Goal: Transaction & Acquisition: Purchase product/service

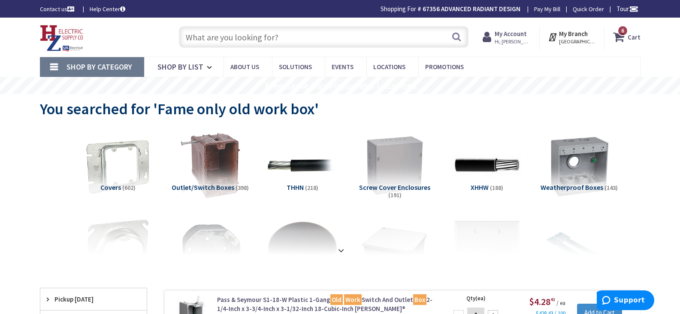
click at [623, 31] on span "6" at bounding box center [622, 30] width 3 height 7
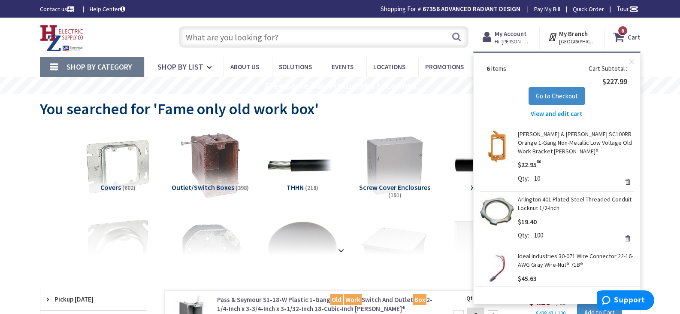
click at [265, 37] on input "text" at bounding box center [324, 36] width 290 height 21
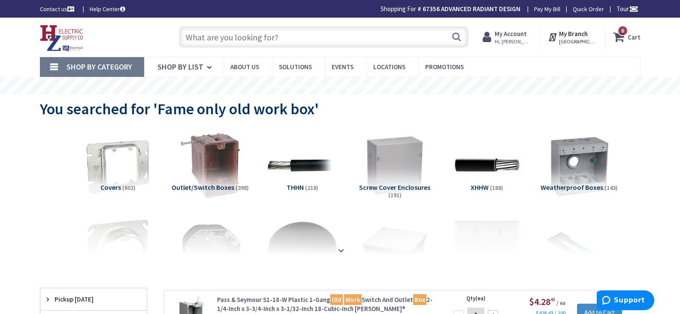
drag, startPoint x: 281, startPoint y: 44, endPoint x: 283, endPoint y: 49, distance: 5.2
click at [281, 45] on input "text" at bounding box center [324, 36] width 290 height 21
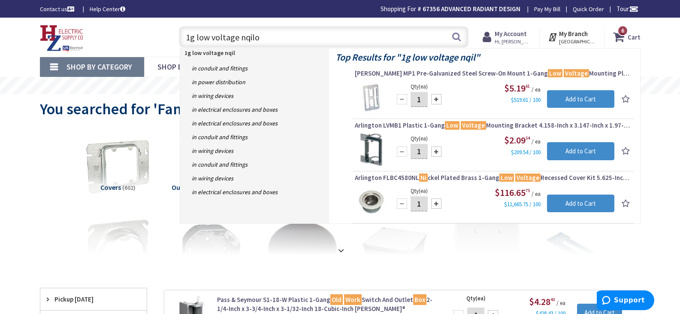
type input "1g low voltage nqilon"
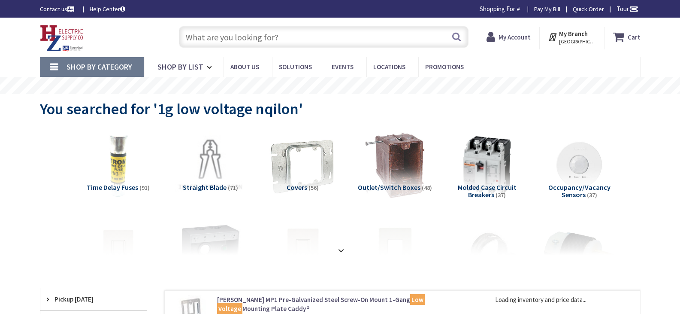
type input "[STREET_ADDRESS]"
click at [322, 43] on input "text" at bounding box center [324, 36] width 290 height 21
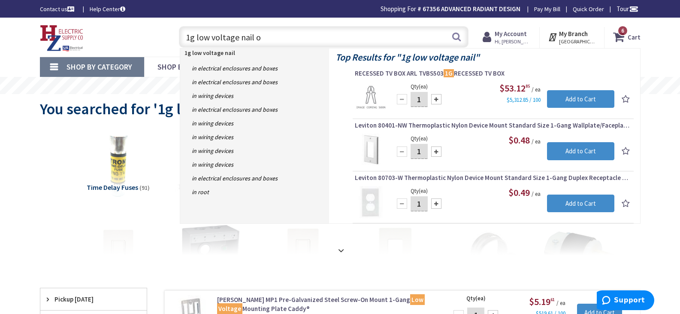
type input "1g low voltage nail on"
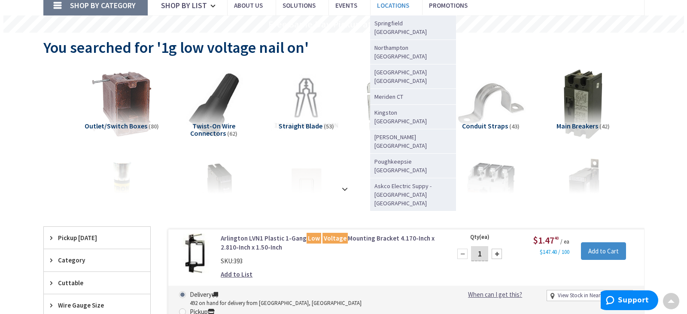
scroll to position [215, 0]
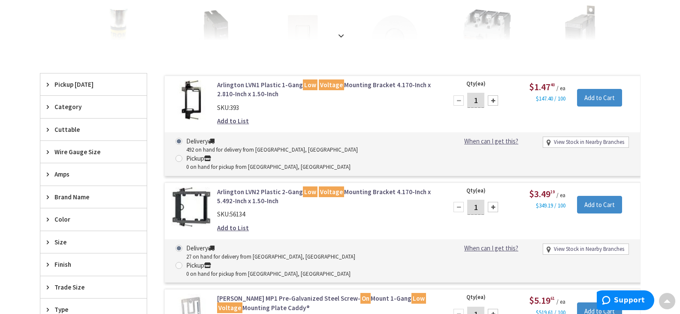
drag, startPoint x: 478, startPoint y: 101, endPoint x: 463, endPoint y: 99, distance: 15.2
click at [463, 99] on div "1" at bounding box center [475, 100] width 51 height 17
click at [478, 100] on input "1" at bounding box center [475, 100] width 17 height 15
click at [474, 100] on input "1" at bounding box center [475, 100] width 17 height 15
drag, startPoint x: 477, startPoint y: 101, endPoint x: 482, endPoint y: 120, distance: 19.0
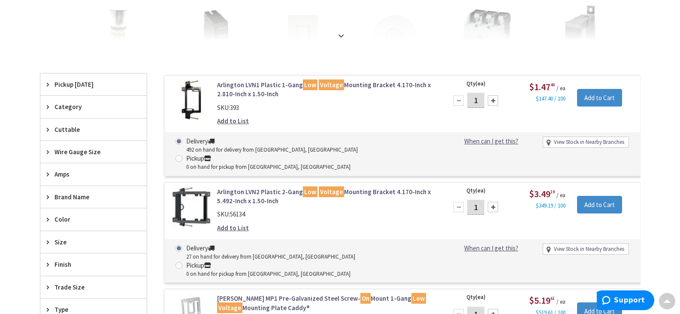
click at [479, 103] on input "1" at bounding box center [475, 100] width 17 height 15
drag, startPoint x: 480, startPoint y: 100, endPoint x: 470, endPoint y: 97, distance: 10.0
click at [472, 98] on input "1" at bounding box center [475, 100] width 17 height 15
click at [480, 99] on input "1" at bounding box center [475, 100] width 17 height 15
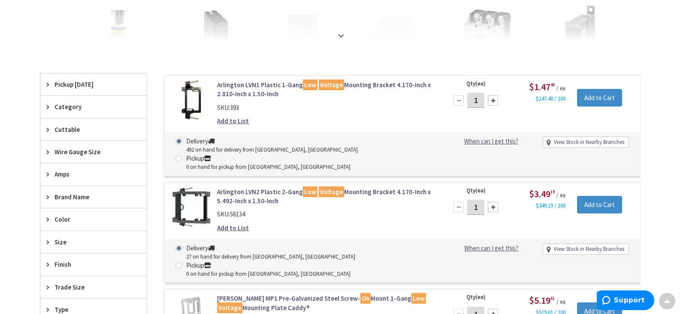
drag, startPoint x: 479, startPoint y: 100, endPoint x: 471, endPoint y: 98, distance: 7.8
click at [472, 99] on input "1" at bounding box center [475, 100] width 17 height 15
type input "50"
click at [593, 101] on input "Add to Cart" at bounding box center [599, 98] width 45 height 18
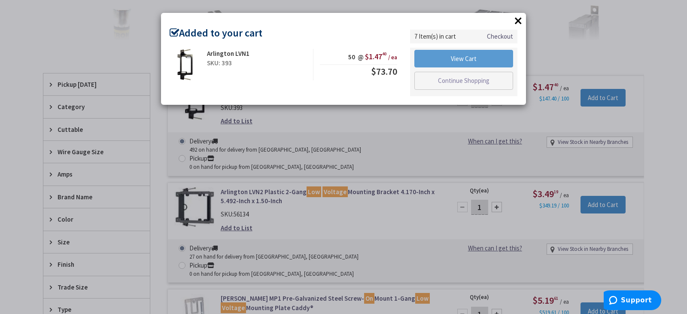
click at [462, 70] on div "View Cart Continue Shopping" at bounding box center [463, 72] width 107 height 48
click at [462, 61] on link "View Cart" at bounding box center [463, 59] width 99 height 18
click at [465, 60] on link "View Cart" at bounding box center [463, 59] width 99 height 18
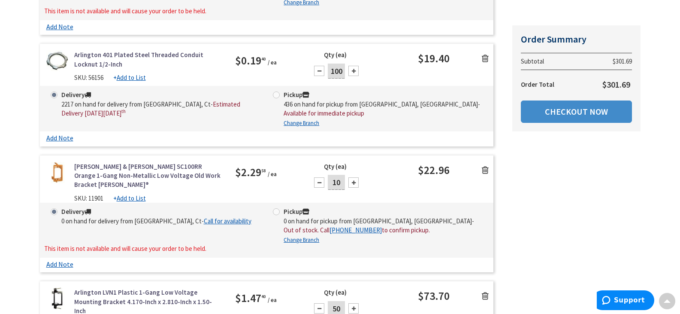
scroll to position [687, 0]
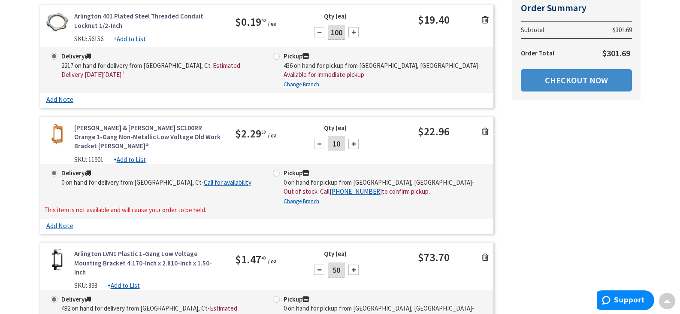
click at [335, 136] on input "10" at bounding box center [336, 143] width 17 height 15
type input "20"
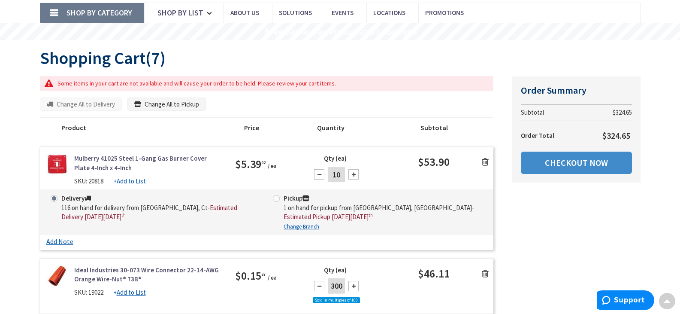
scroll to position [0, 0]
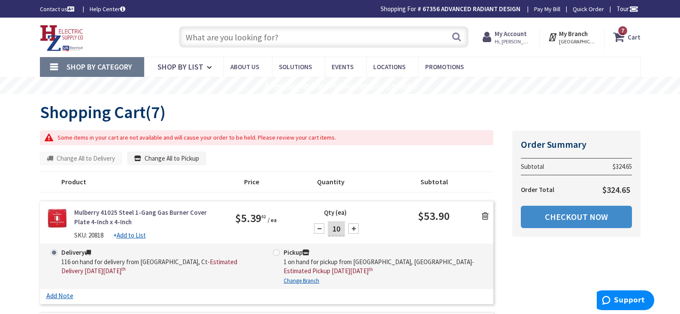
click at [202, 45] on input "text" at bounding box center [324, 36] width 290 height 21
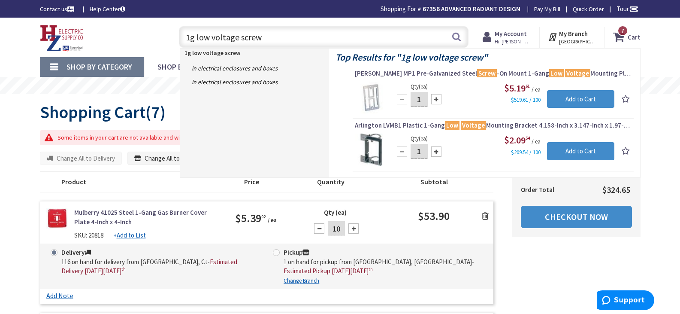
drag, startPoint x: 351, startPoint y: 30, endPoint x: 345, endPoint y: 35, distance: 7.3
click at [347, 33] on input "1g low voltage screw" at bounding box center [324, 36] width 290 height 21
click at [622, 37] on icon at bounding box center [620, 36] width 15 height 15
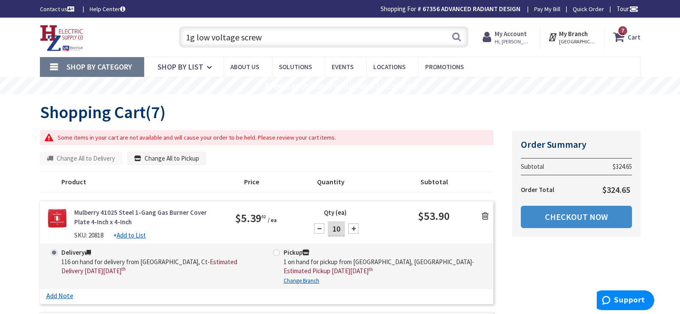
click at [267, 39] on input "1g low voltage screw" at bounding box center [324, 36] width 290 height 21
type input "1g low voltage screw on"
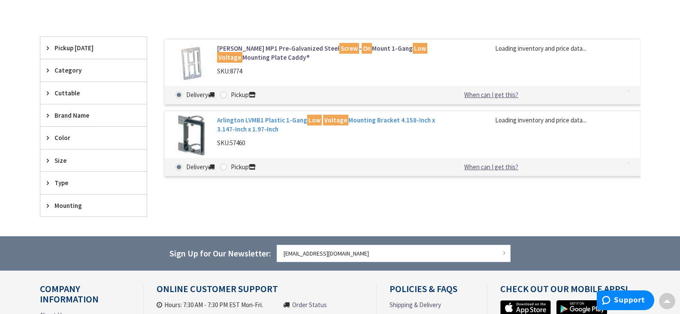
click at [237, 104] on div "Delivery Pickup When can I get this? When can I get this? Deliver - Pickup - Vi…" at bounding box center [402, 95] width 475 height 18
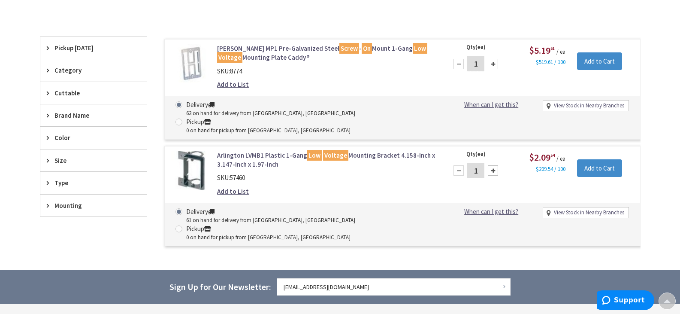
click at [253, 151] on link "Arlington LVMB1 Plastic 1-Gang Low Voltage Mounting Bracket 4.158-Inch x 3.147-…" at bounding box center [326, 160] width 218 height 18
click at [200, 151] on img at bounding box center [191, 171] width 40 height 40
click at [231, 151] on link "Arlington LVMB1 Plastic 1-Gang Low Voltage Mounting Bracket 4.158-Inch x 3.147-…" at bounding box center [326, 160] width 218 height 18
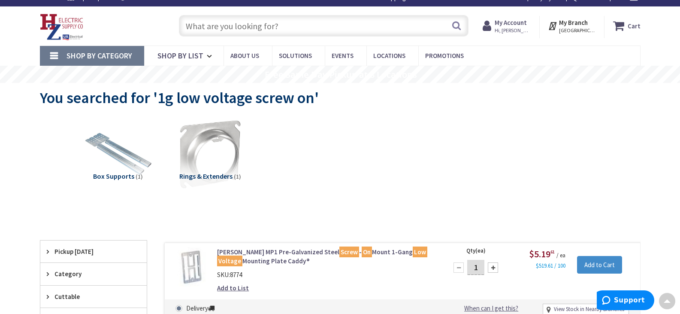
scroll to position [1, 0]
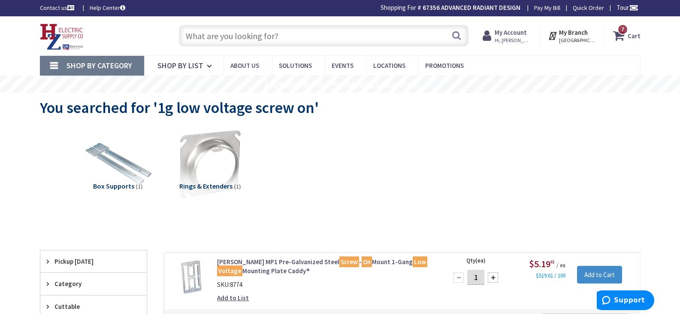
click at [213, 40] on input "text" at bounding box center [324, 35] width 290 height 21
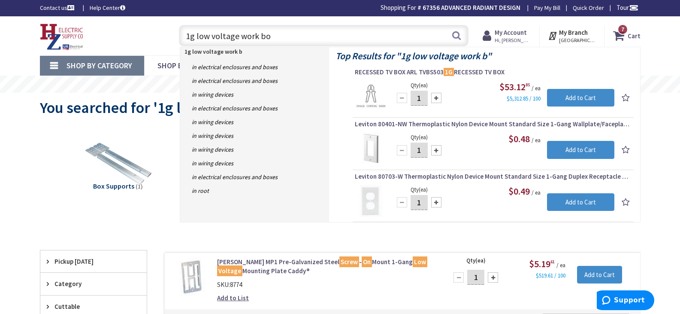
type input "1g low voltage work box"
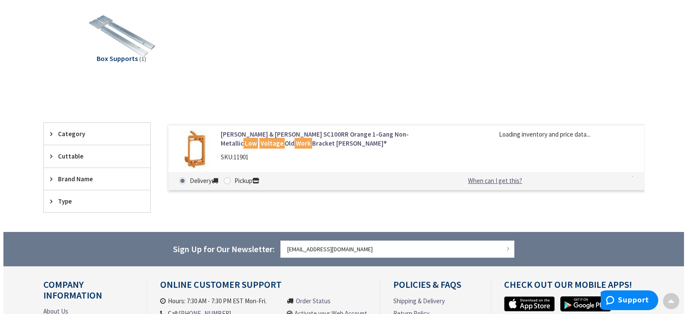
scroll to position [119, 0]
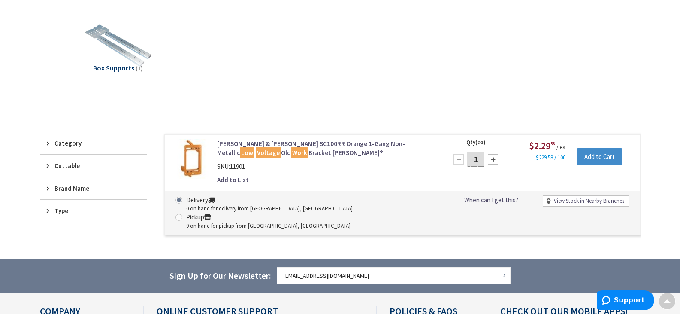
click at [568, 199] on link "View Stock in Nearby Branches" at bounding box center [589, 201] width 70 height 8
select select "data-availability"
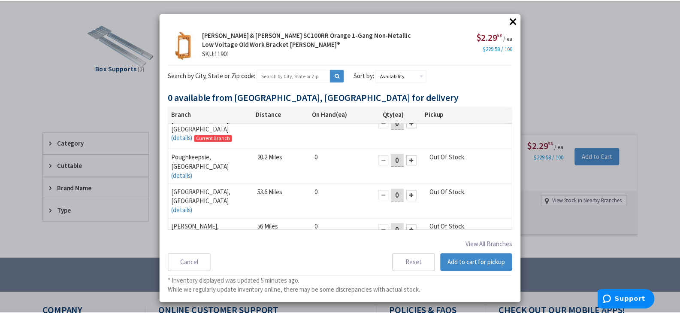
scroll to position [0, 0]
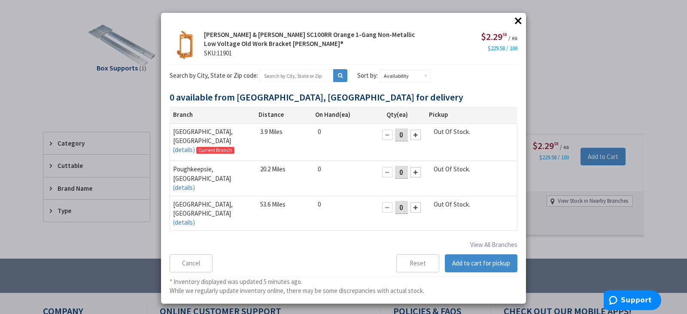
click at [518, 22] on button "×" at bounding box center [517, 20] width 13 height 13
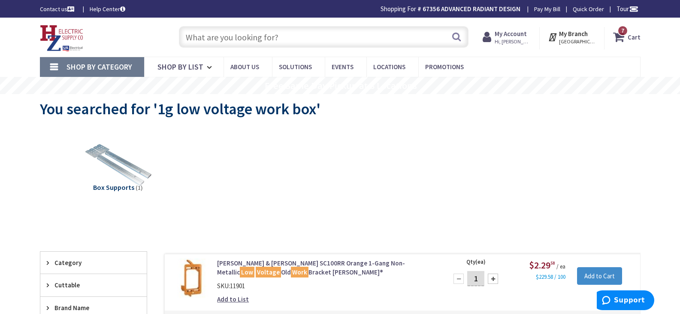
click at [247, 36] on input "text" at bounding box center [324, 36] width 290 height 21
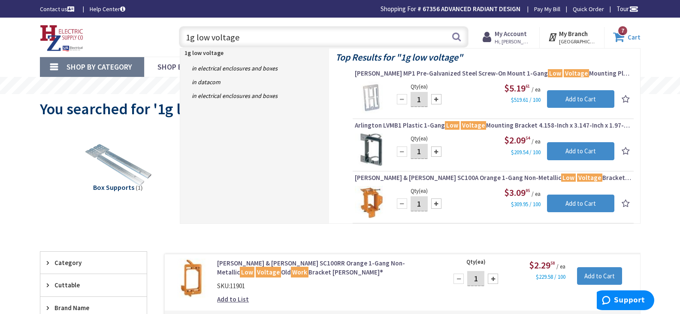
type input "1g low voltage"
click at [620, 36] on icon at bounding box center [620, 36] width 15 height 15
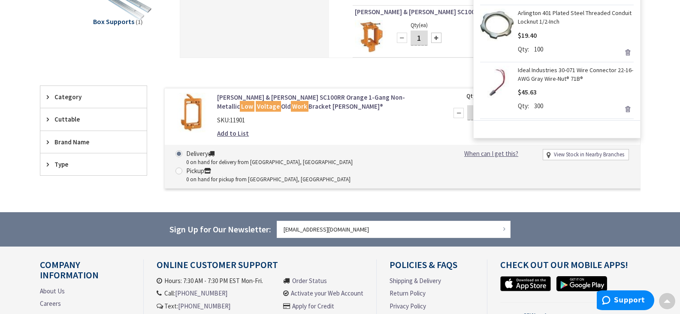
scroll to position [33, 0]
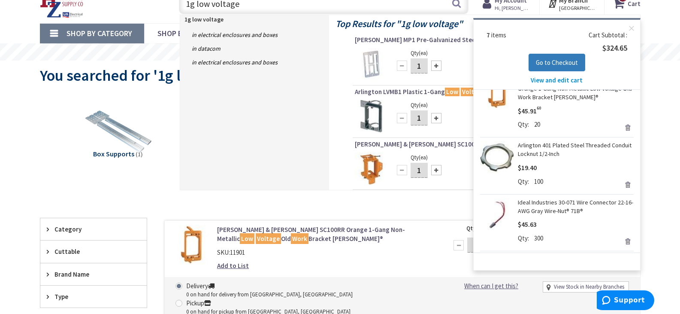
click at [558, 58] on span "Go to Checkout" at bounding box center [557, 62] width 42 height 8
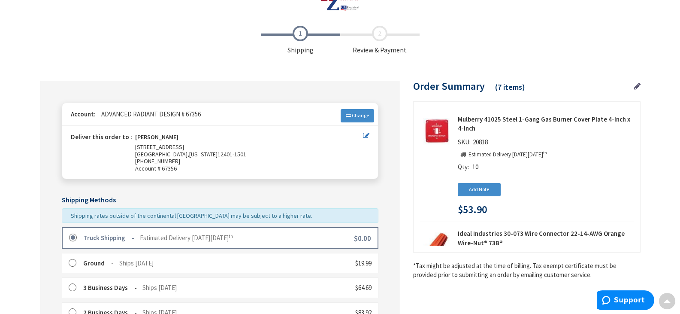
scroll to position [9, 0]
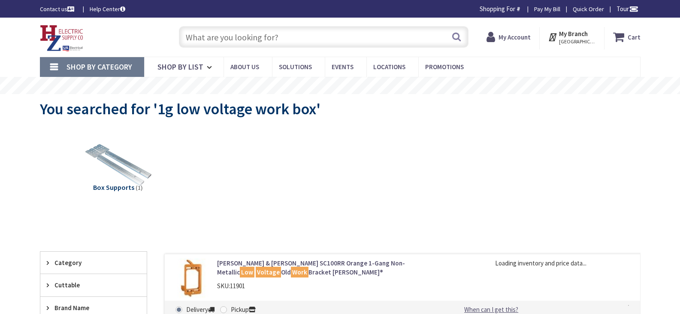
click at [622, 36] on icon at bounding box center [620, 36] width 15 height 15
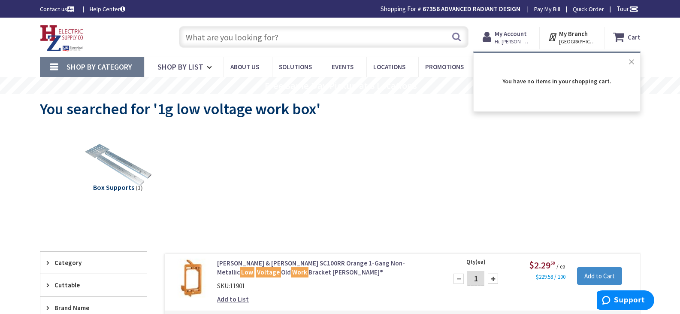
click at [632, 59] on button "Close" at bounding box center [631, 61] width 17 height 17
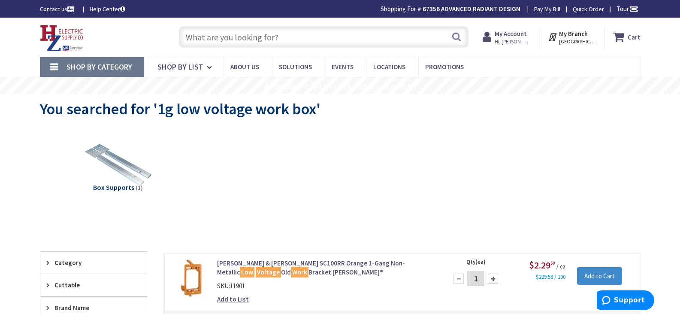
click at [623, 33] on link "Cart" at bounding box center [626, 36] width 27 height 15
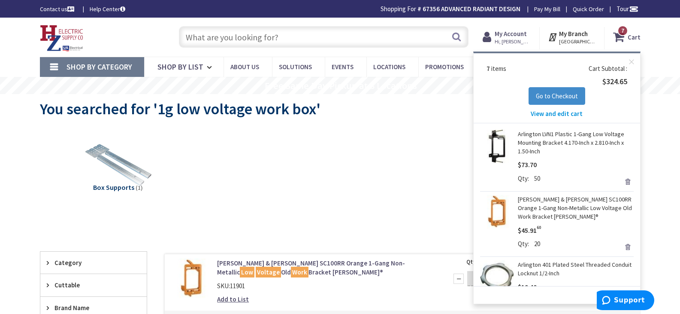
click at [546, 109] on link "View and edit cart" at bounding box center [557, 113] width 52 height 9
click at [546, 112] on span "View and edit cart" at bounding box center [557, 113] width 52 height 8
click at [540, 113] on span "View and edit cart" at bounding box center [557, 113] width 52 height 8
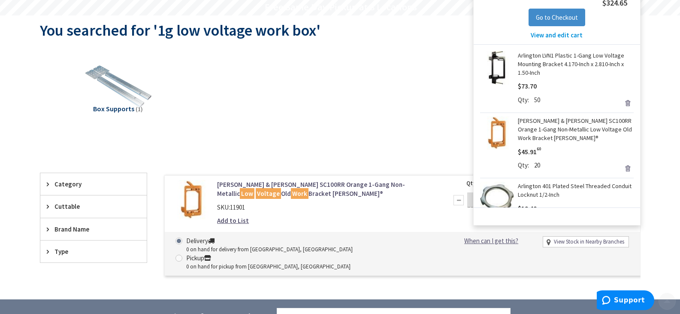
scroll to position [172, 0]
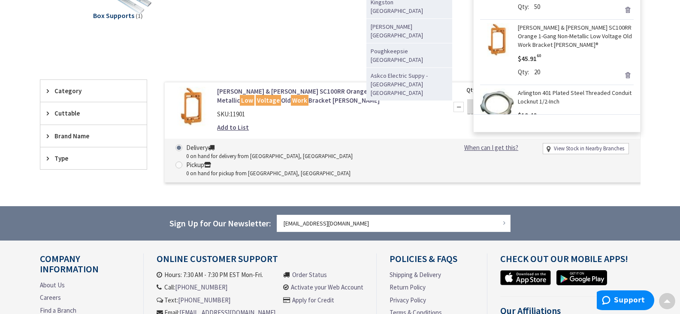
click at [398, 69] on div "Clear all" at bounding box center [340, 72] width 601 height 16
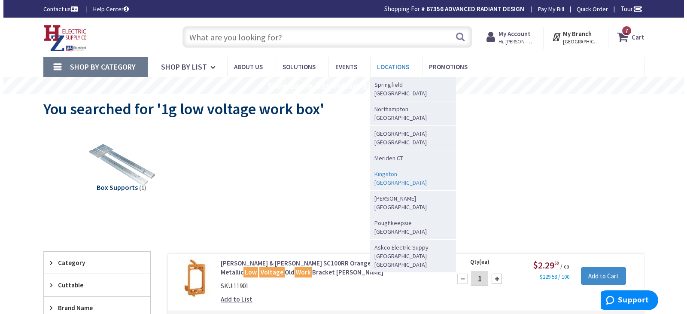
scroll to position [129, 0]
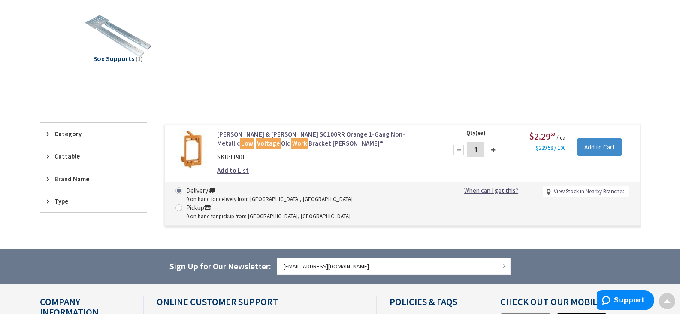
click at [570, 190] on link "View Stock in Nearby Branches" at bounding box center [589, 192] width 70 height 8
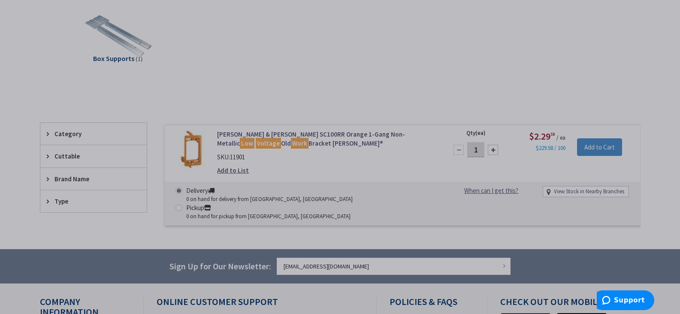
select select "data-availability"
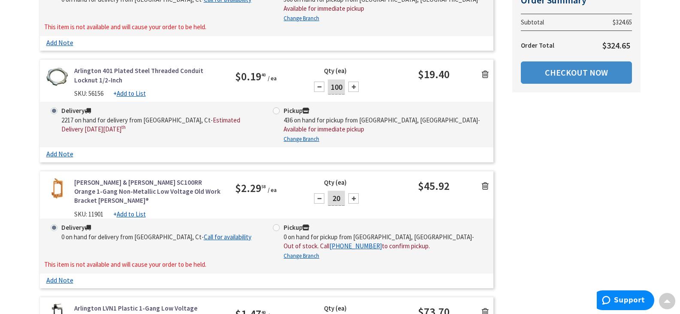
scroll to position [687, 0]
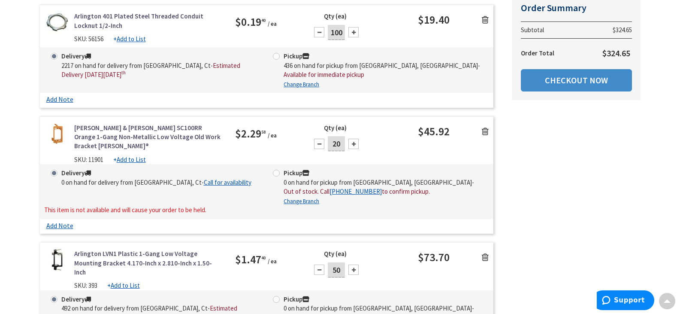
click at [486, 127] on icon at bounding box center [485, 131] width 7 height 9
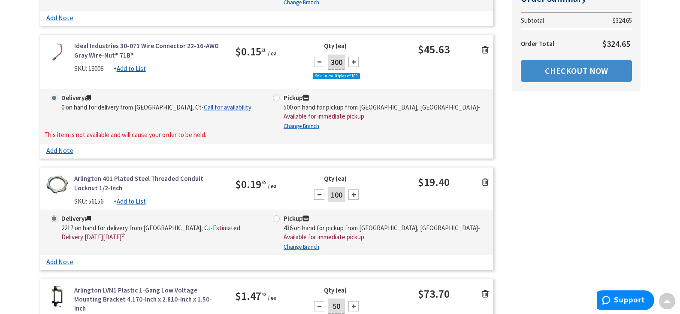
scroll to position [515, 0]
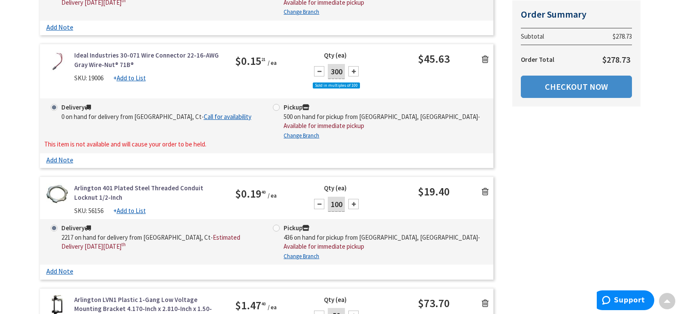
click at [482, 55] on icon at bounding box center [485, 59] width 7 height 9
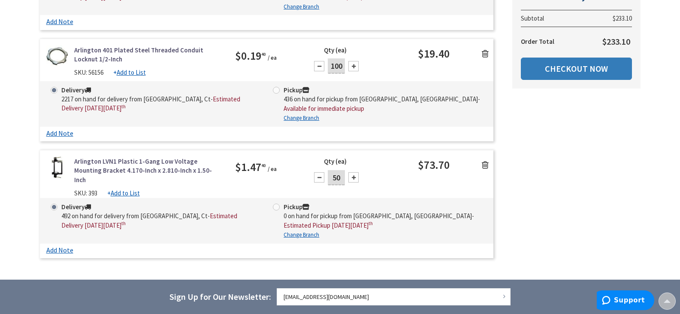
click at [564, 80] on link "Checkout Now" at bounding box center [576, 69] width 111 height 22
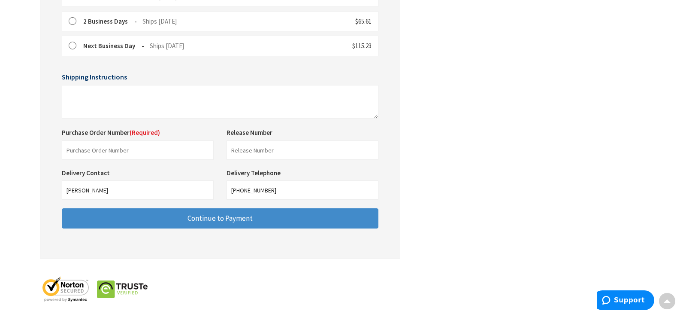
scroll to position [322, 0]
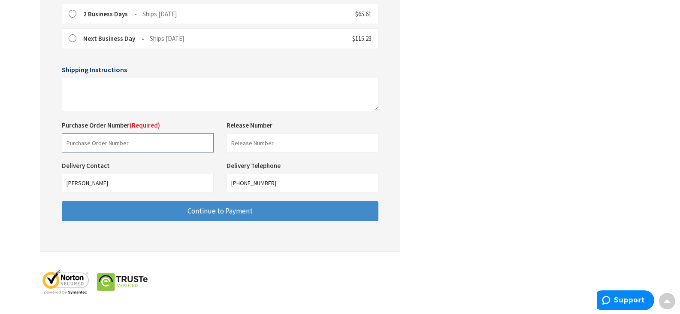
click at [134, 145] on input "text" at bounding box center [138, 142] width 152 height 19
type input "Shop Stock"
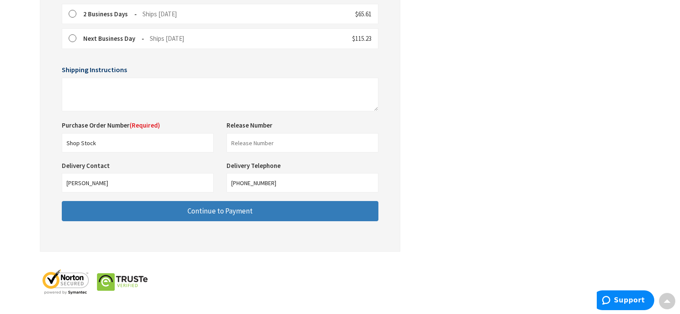
click at [227, 208] on span "Continue to Payment" at bounding box center [220, 210] width 65 height 9
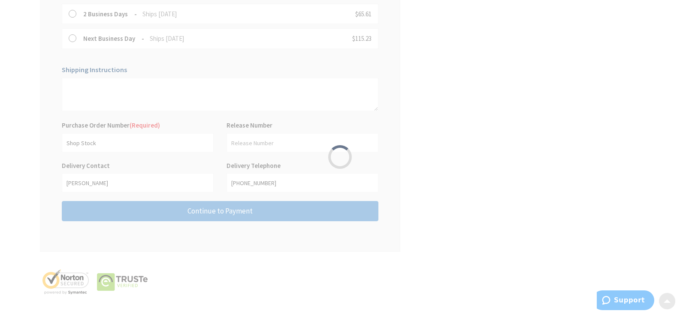
click at [138, 181] on div "Please wait..." at bounding box center [340, 157] width 680 height 314
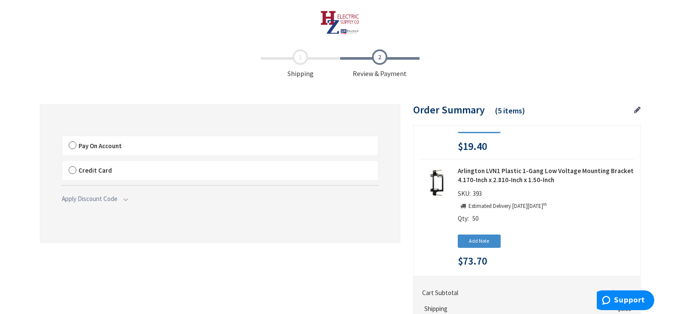
click at [70, 145] on label "Pay On Account" at bounding box center [220, 146] width 316 height 20
click at [62, 138] on input "Pay On Account" at bounding box center [62, 138] width 0 height 0
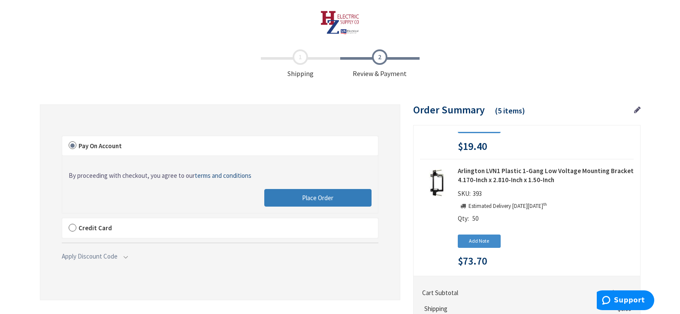
click at [327, 194] on span "Place Order" at bounding box center [317, 198] width 31 height 8
